Goal: Information Seeking & Learning: Learn about a topic

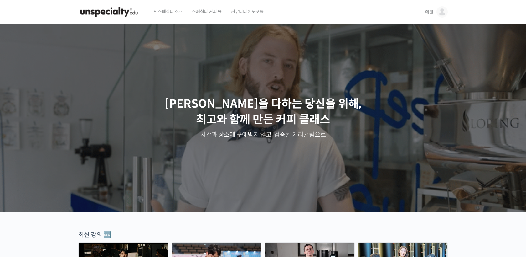
click at [444, 13] on img at bounding box center [442, 11] width 11 height 11
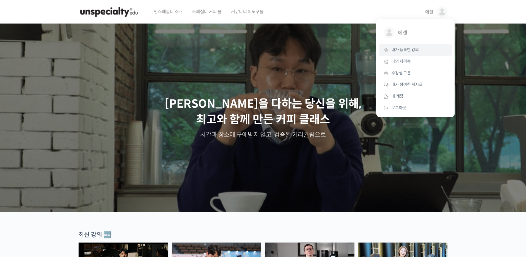
click at [406, 51] on span "내가 등록한 강의" at bounding box center [406, 49] width 28 height 5
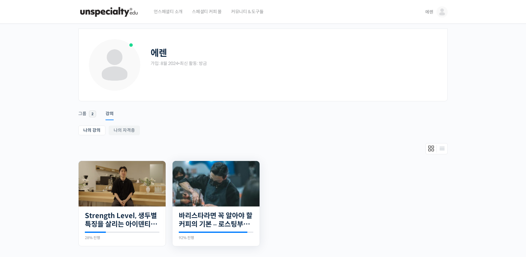
click at [212, 186] on img at bounding box center [216, 183] width 87 height 45
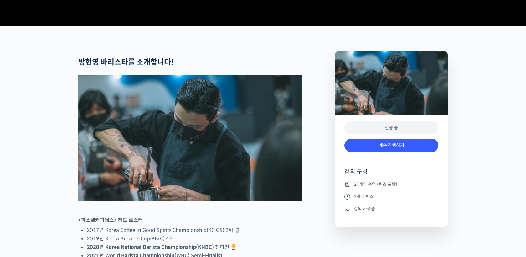
scroll to position [218, 0]
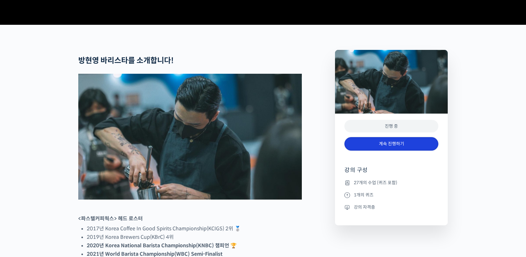
click at [385, 150] on link "계속 진행하기" at bounding box center [392, 143] width 94 height 13
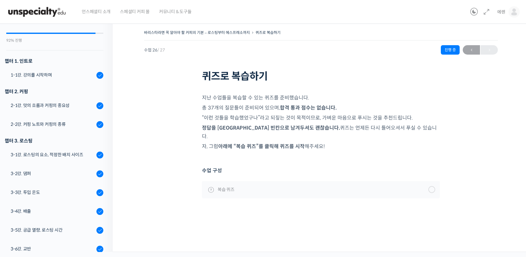
scroll to position [51, 0]
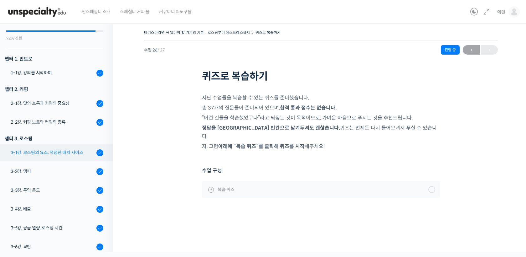
click at [87, 156] on link "3-1강. 로스팅의 요소, 적정한 배치 사이즈" at bounding box center [55, 152] width 116 height 17
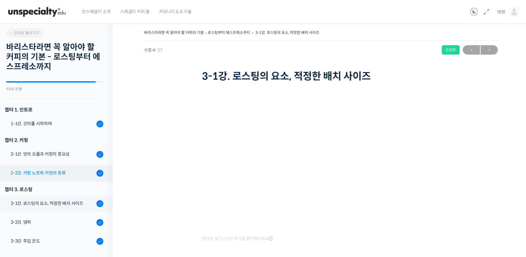
click at [73, 172] on div "2-2강. 커핑 노트와 커핑의 종류" at bounding box center [53, 172] width 84 height 7
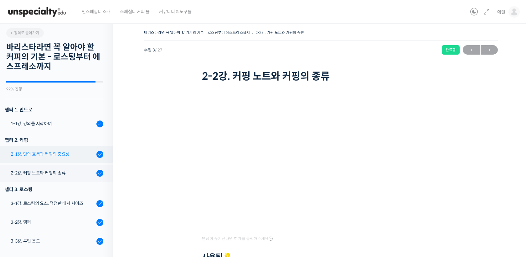
click at [70, 158] on link "2-1강. 맛의 흐름과 커핑의 중요성" at bounding box center [55, 154] width 116 height 17
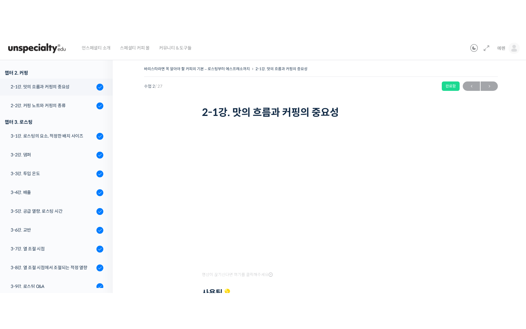
scroll to position [110, 0]
